Goal: Register for event/course

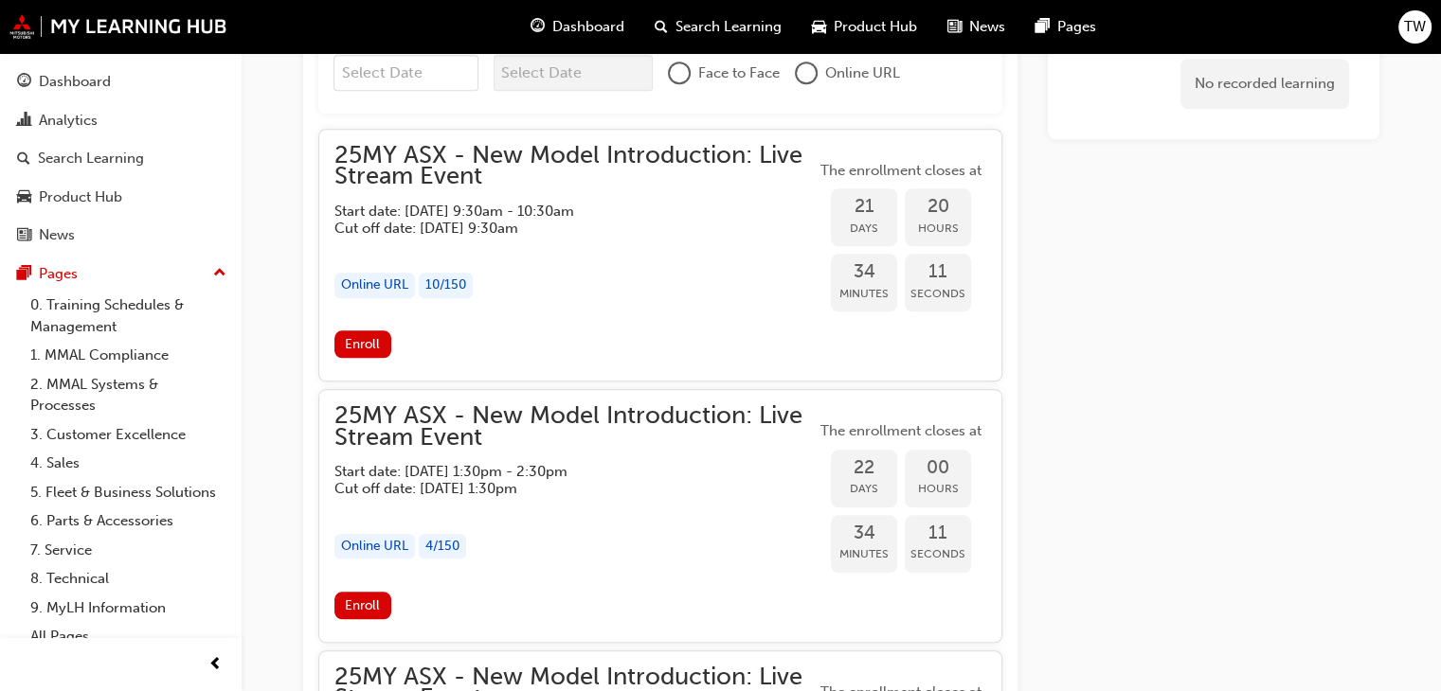
scroll to position [1822, 0]
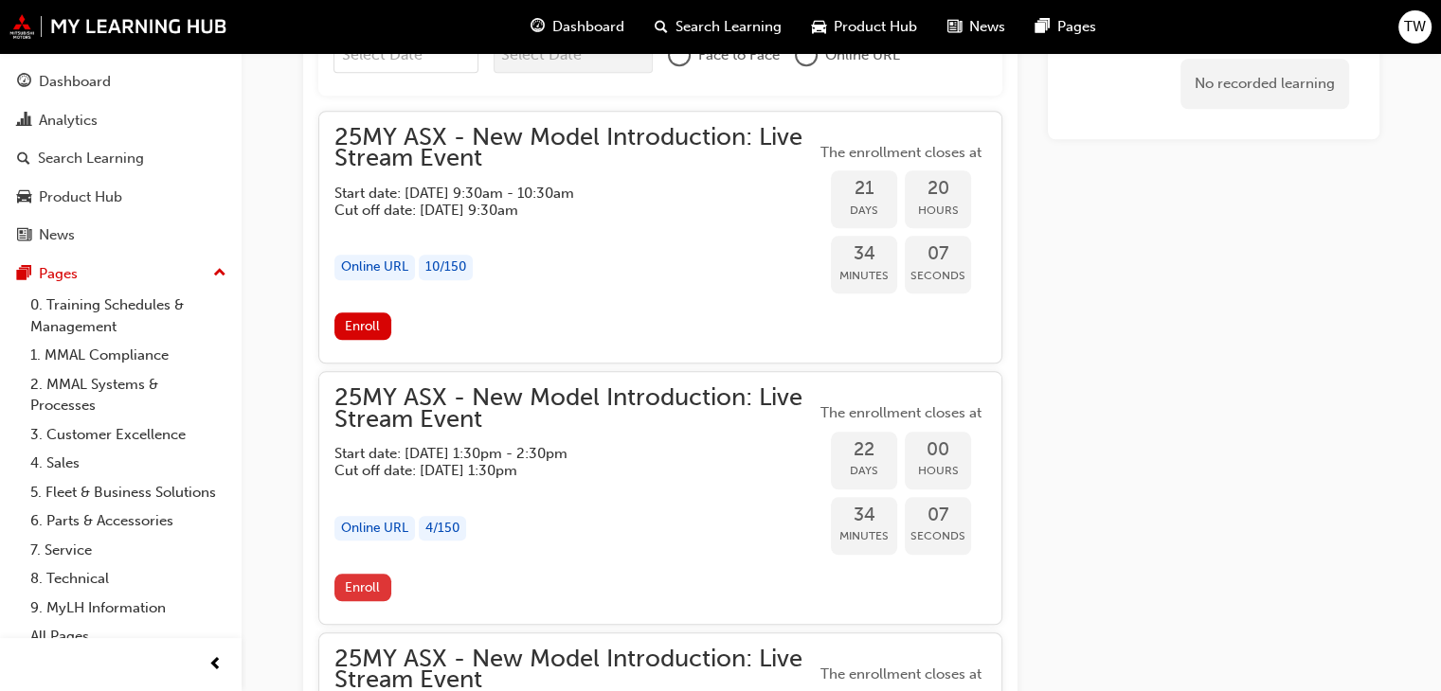
click at [360, 592] on span "Enroll" at bounding box center [362, 588] width 35 height 16
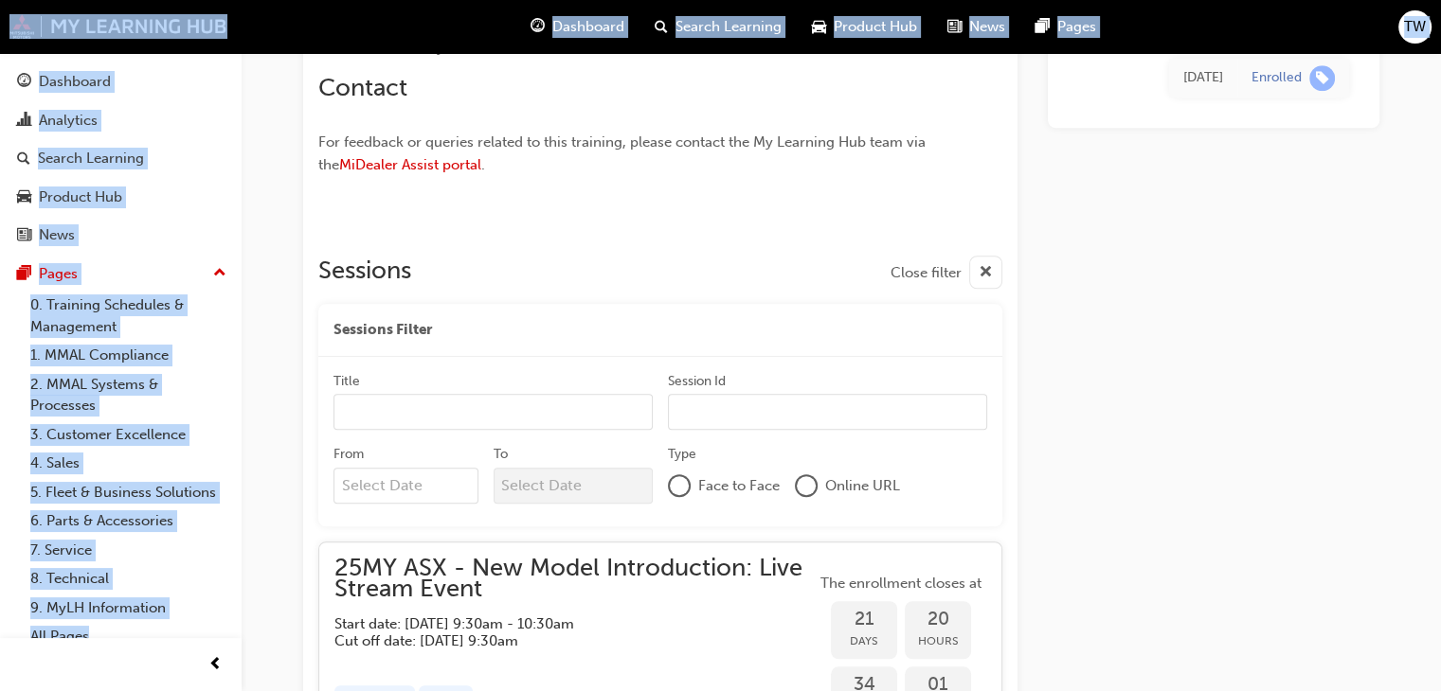
scroll to position [1394, 0]
click at [1248, 393] on div "Today Enrolled" at bounding box center [1214, 201] width 332 height 2850
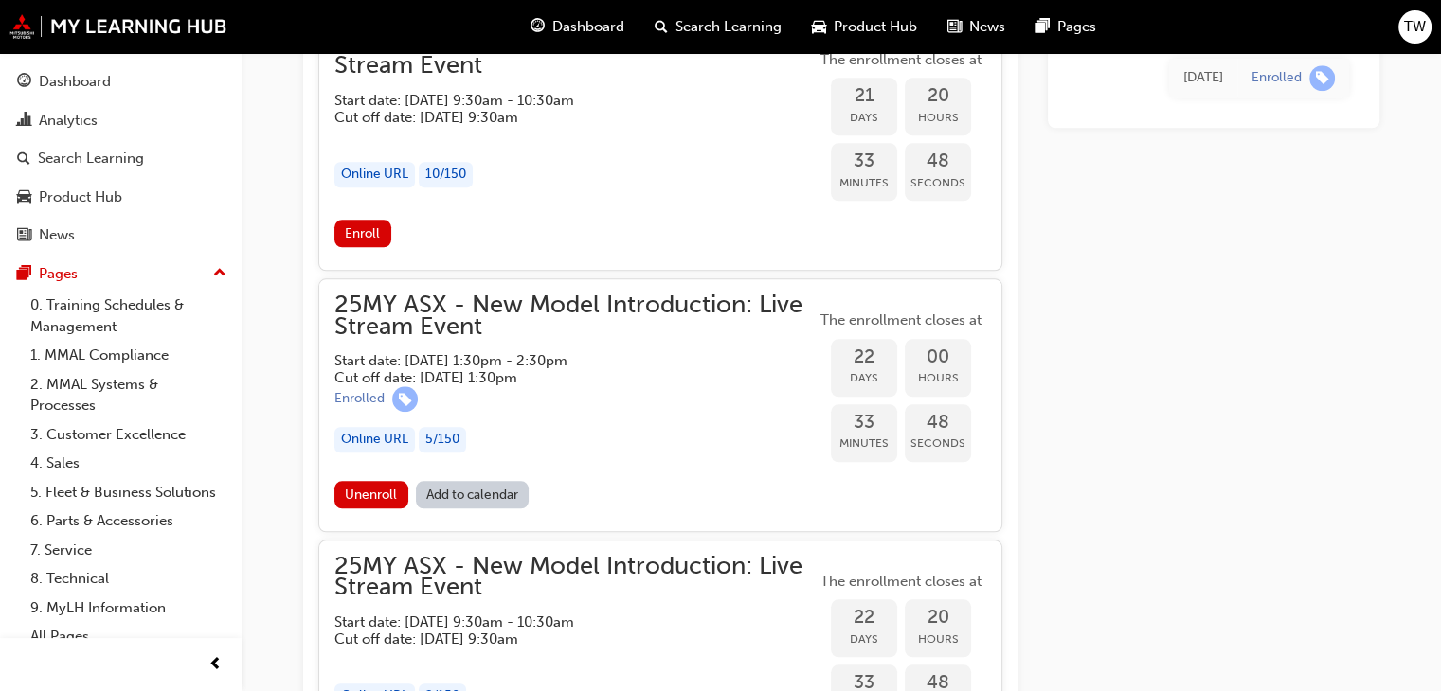
scroll to position [1963, 0]
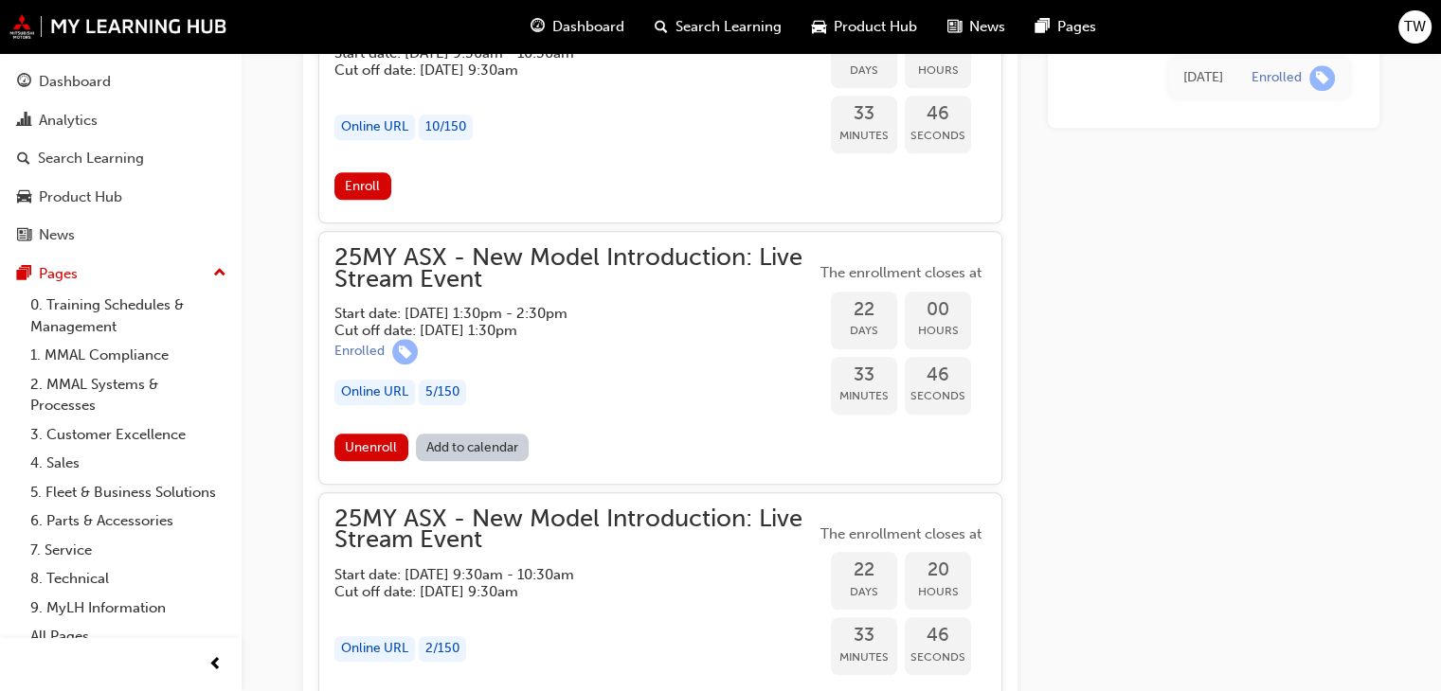
click at [478, 444] on link "Add to calendar" at bounding box center [473, 447] width 114 height 27
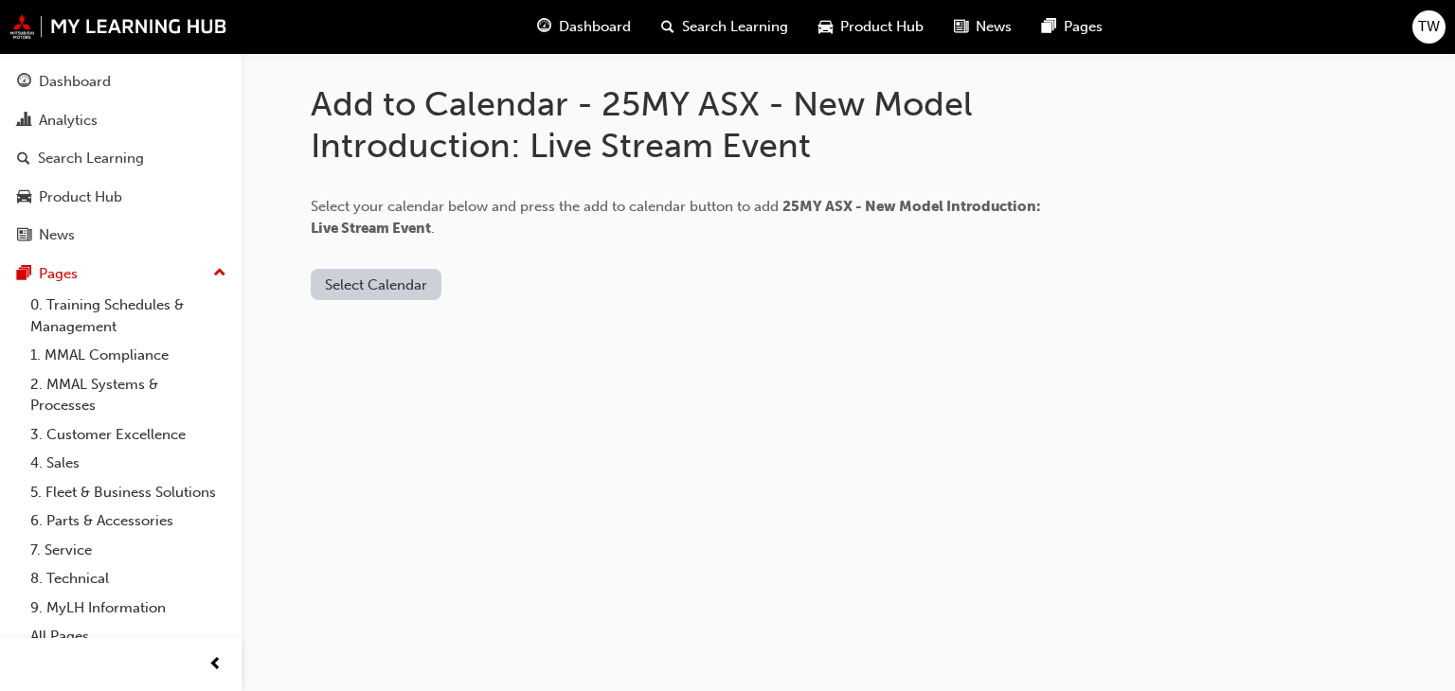
click at [346, 287] on button "Select Calendar" at bounding box center [376, 284] width 131 height 31
click at [375, 400] on div "Google Calendar" at bounding box center [375, 402] width 111 height 22
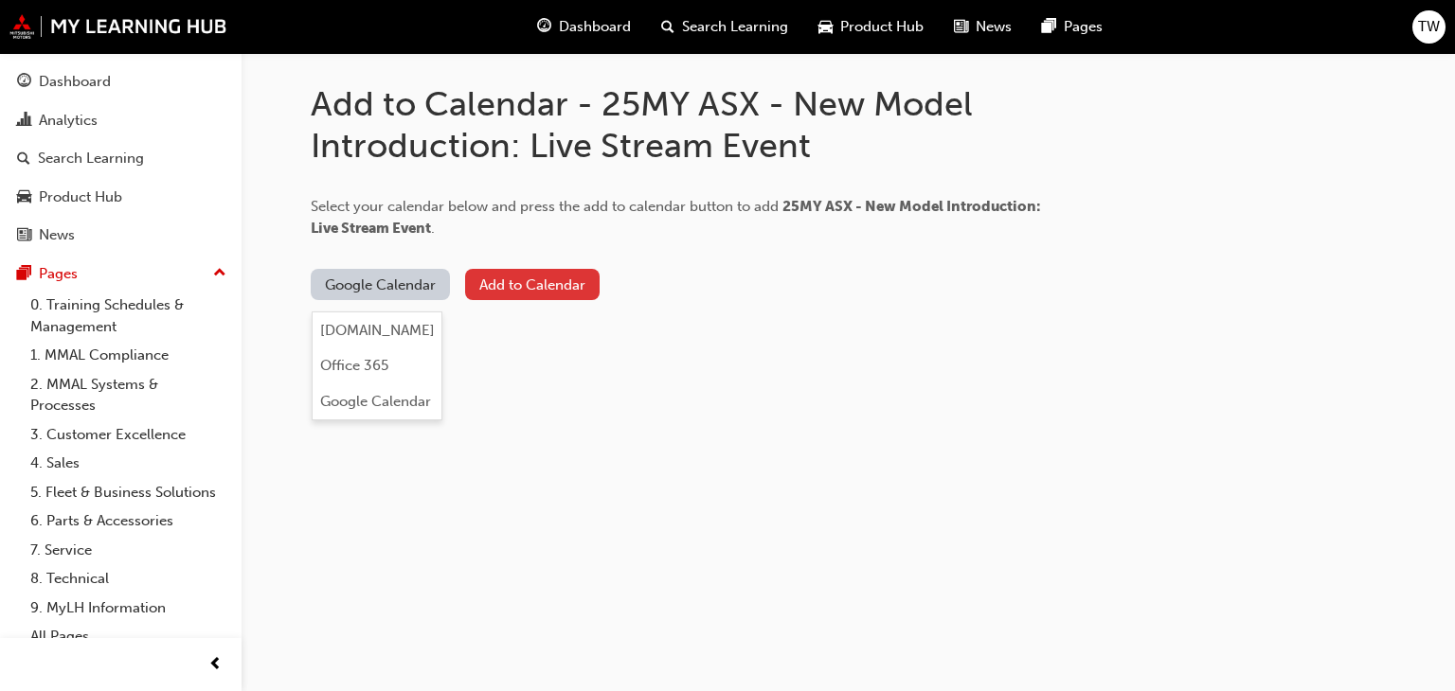
click at [515, 281] on button "Add to Calendar" at bounding box center [532, 284] width 134 height 31
